Goal: Transaction & Acquisition: Download file/media

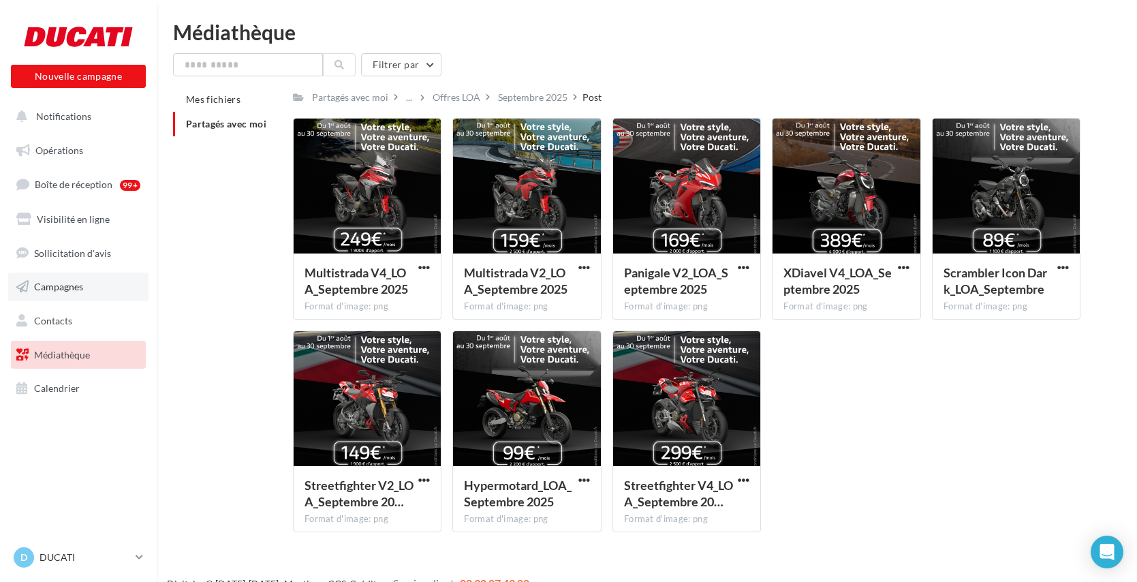
click at [61, 274] on link "Campagnes" at bounding box center [78, 287] width 140 height 29
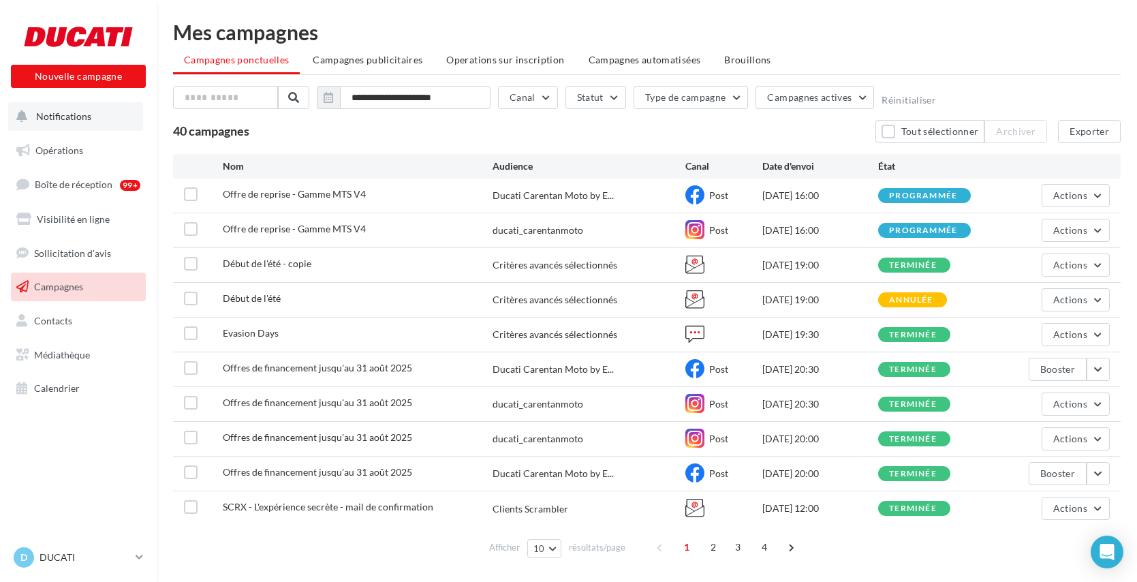
click at [80, 127] on button "Notifications" at bounding box center [75, 116] width 135 height 29
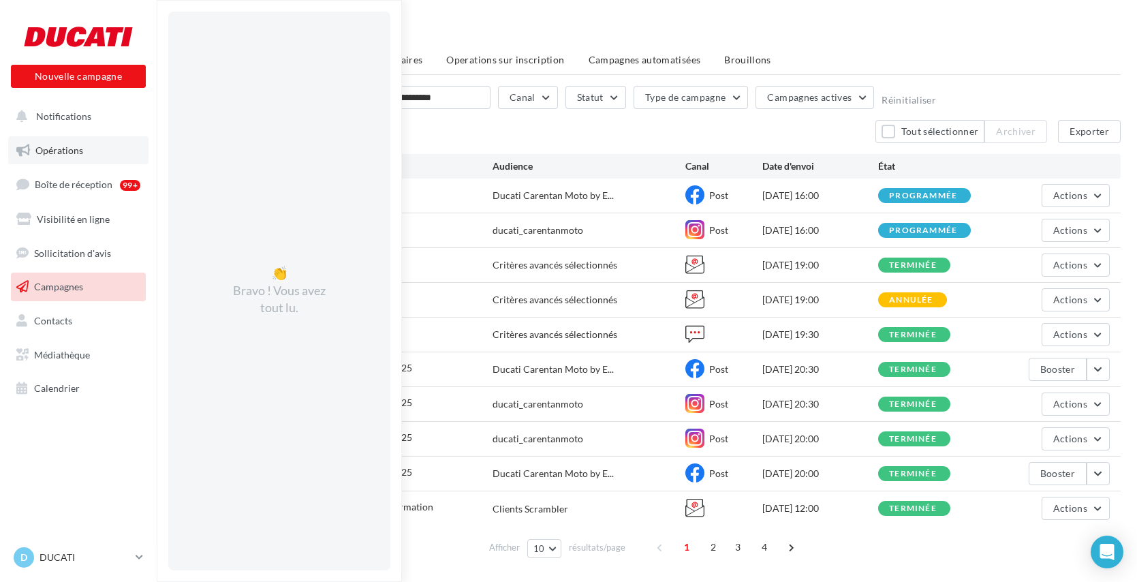
click at [78, 151] on span "Opérations" at bounding box center [59, 150] width 48 height 12
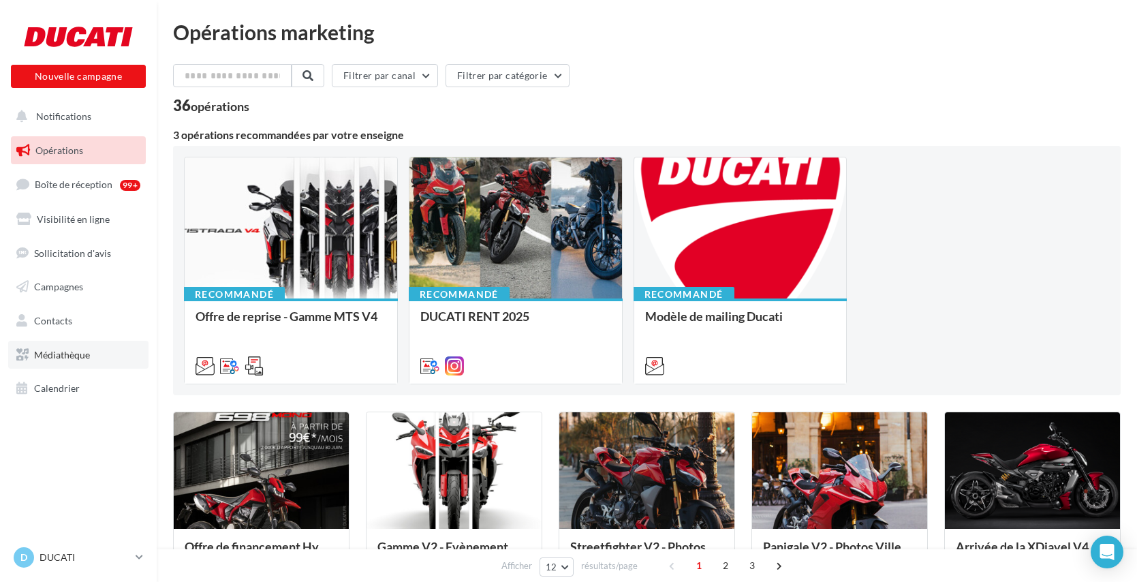
click at [79, 345] on link "Médiathèque" at bounding box center [78, 355] width 140 height 29
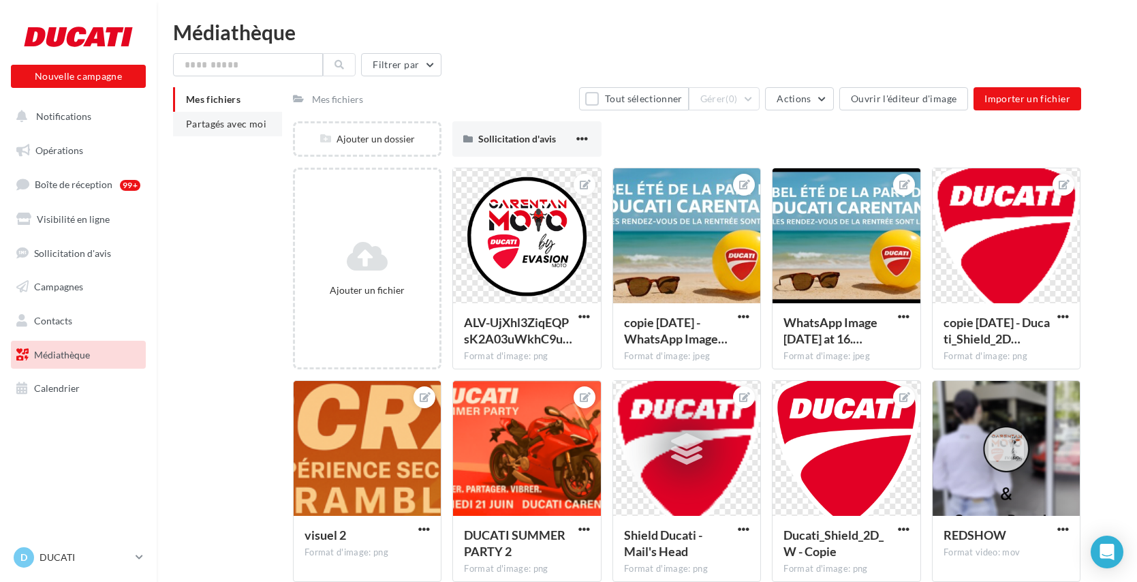
click at [251, 126] on span "Partagés avec moi" at bounding box center [226, 124] width 80 height 12
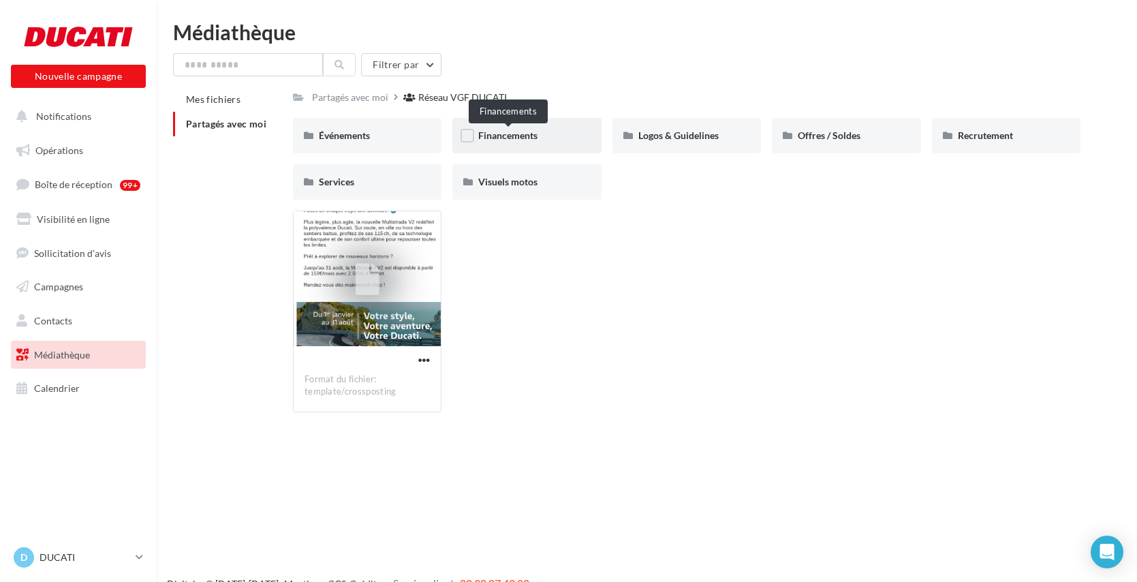
click at [509, 139] on span "Financements" at bounding box center [507, 135] width 59 height 12
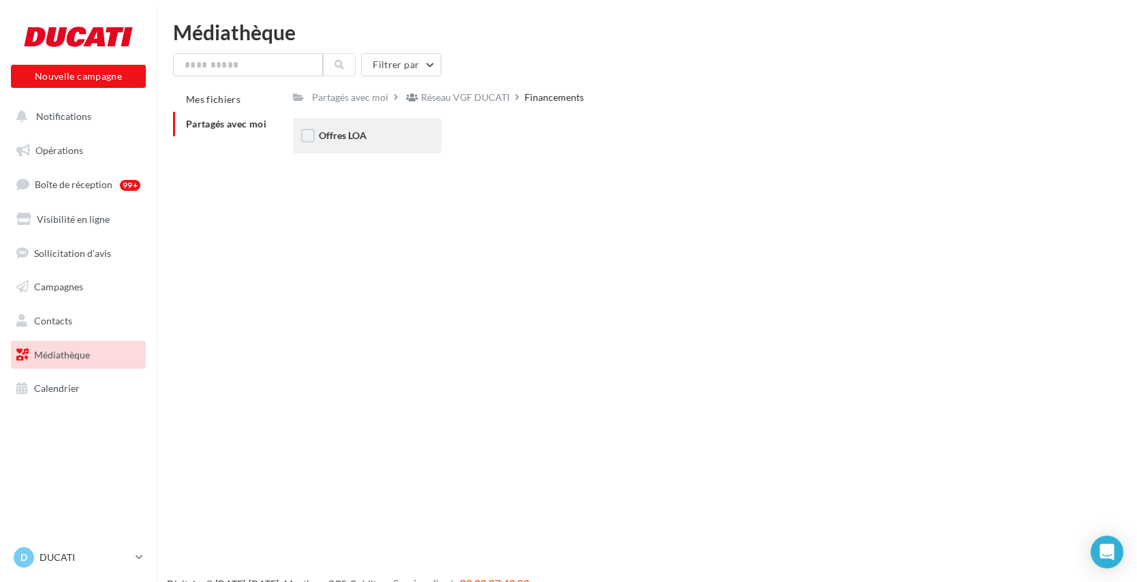
click at [399, 136] on div "Offres LOA" at bounding box center [367, 136] width 97 height 14
click at [516, 131] on span "Septembre 2025" at bounding box center [513, 135] width 70 height 12
click at [403, 132] on div "Post" at bounding box center [367, 136] width 97 height 14
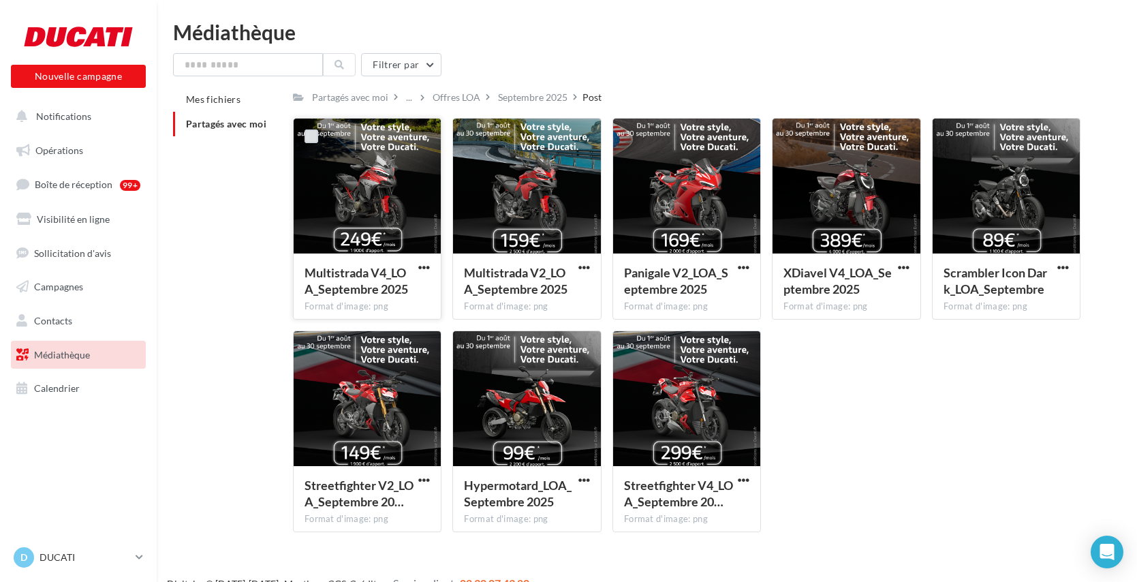
click at [316, 137] on label at bounding box center [312, 136] width 14 height 14
click at [783, 131] on label at bounding box center [790, 136] width 14 height 14
click at [632, 349] on label at bounding box center [631, 349] width 14 height 14
click at [426, 267] on span "button" at bounding box center [424, 268] width 12 height 12
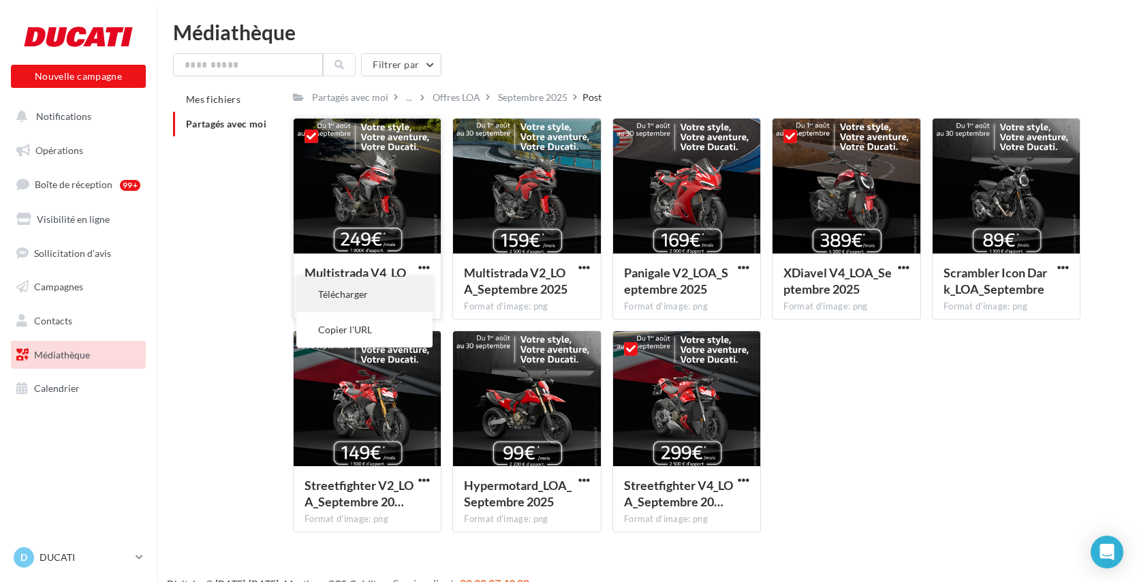
click at [392, 295] on button "Télécharger" at bounding box center [364, 294] width 136 height 35
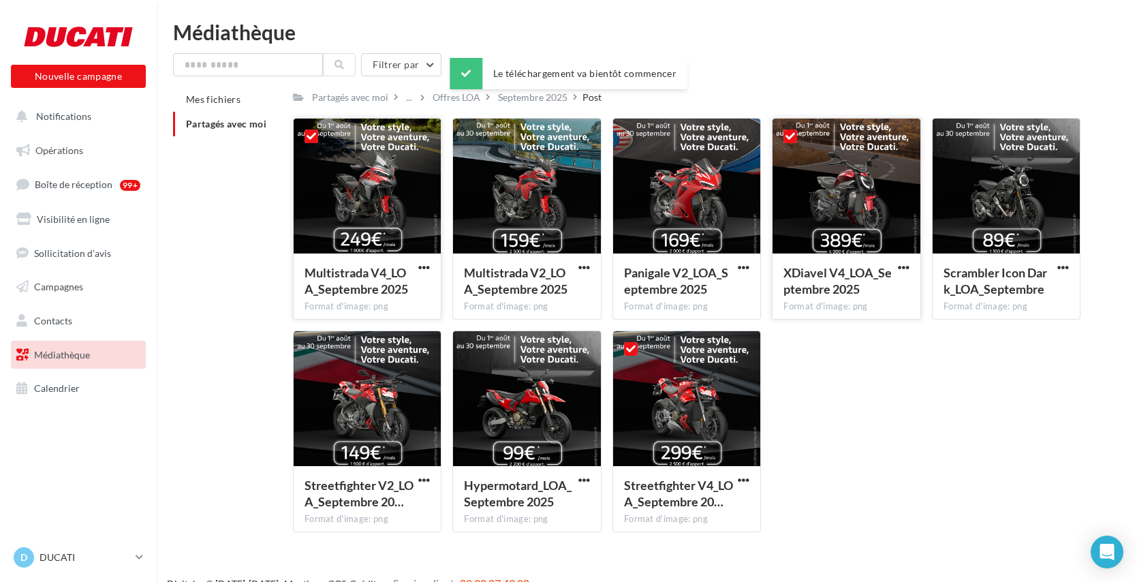
click at [820, 304] on div "Format d'image: png" at bounding box center [846, 306] width 126 height 12
click at [904, 266] on span "button" at bounding box center [904, 268] width 12 height 12
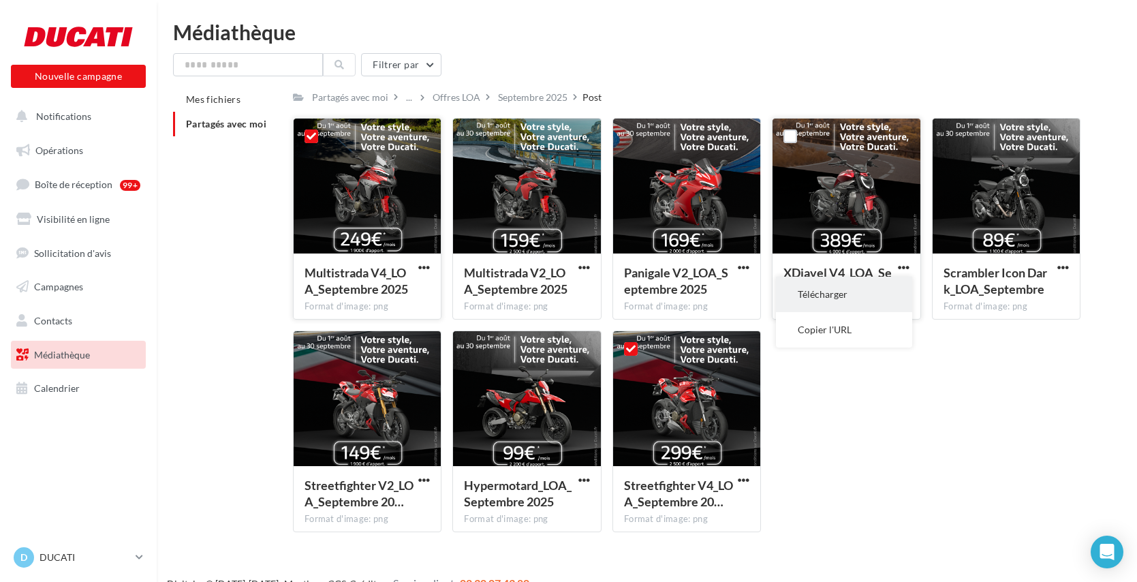
click at [813, 300] on button "Télécharger" at bounding box center [844, 294] width 136 height 35
click at [742, 482] on span "button" at bounding box center [744, 480] width 12 height 12
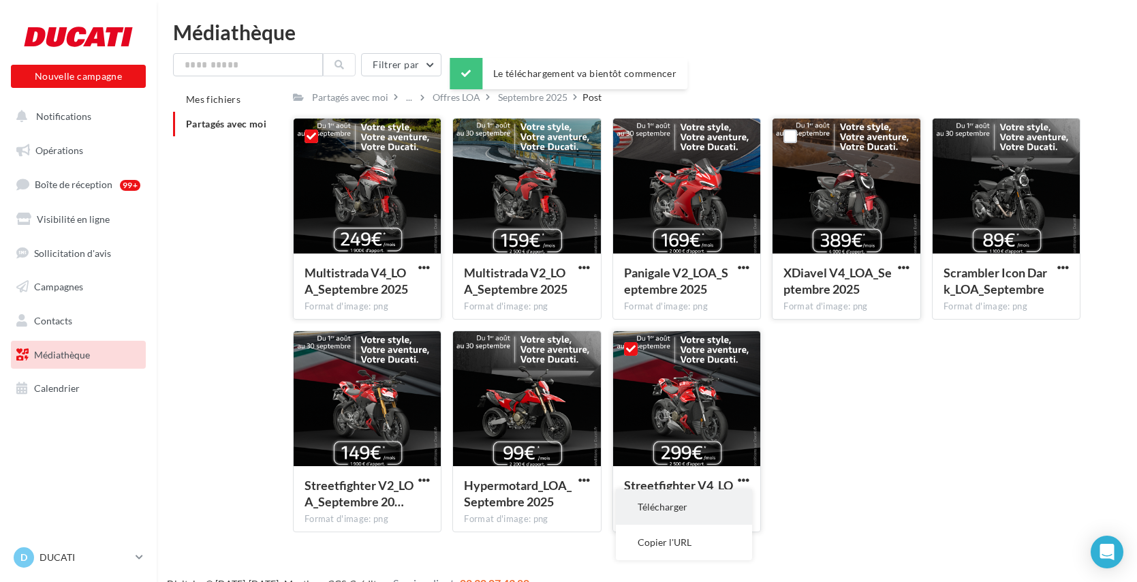
click at [683, 503] on button "Télécharger" at bounding box center [684, 506] width 136 height 35
drag, startPoint x: 632, startPoint y: 352, endPoint x: 572, endPoint y: 311, distance: 72.2
click at [632, 351] on icon at bounding box center [631, 349] width 10 height 10
click at [309, 135] on icon at bounding box center [312, 136] width 10 height 10
